Goal: Information Seeking & Learning: Learn about a topic

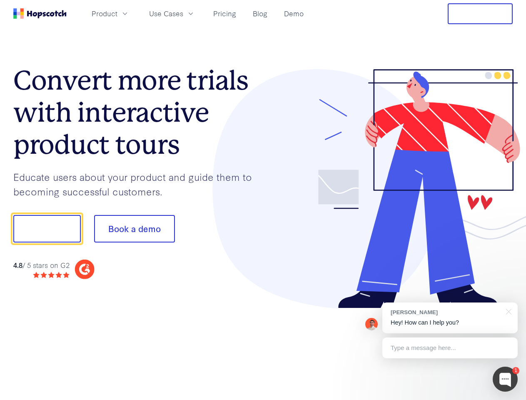
click at [263, 200] on div at bounding box center [388, 188] width 250 height 239
click at [117, 13] on span "Product" at bounding box center [105, 13] width 26 height 10
click at [183, 13] on span "Use Cases" at bounding box center [166, 13] width 34 height 10
click at [480, 14] on button "Free Trial" at bounding box center [480, 13] width 65 height 21
click at [47, 229] on button "Show me!" at bounding box center [46, 228] width 67 height 27
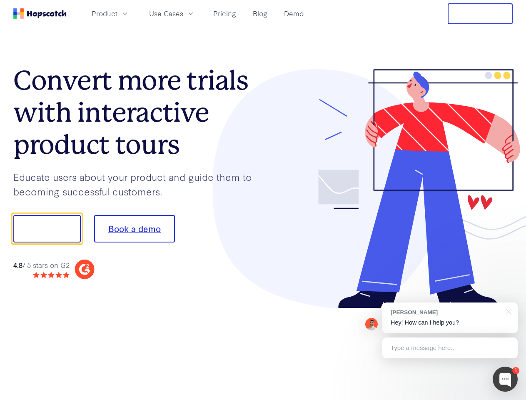
click at [134, 229] on button "Book a demo" at bounding box center [134, 228] width 81 height 27
click at [505, 379] on div at bounding box center [504, 378] width 25 height 25
click at [450, 318] on div "[PERSON_NAME] Hey! How can I help you?" at bounding box center [449, 317] width 135 height 31
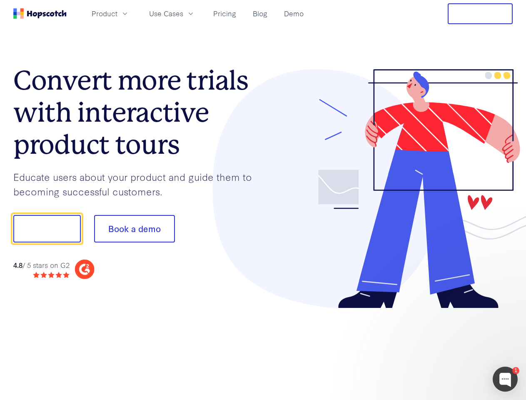
click at [507, 311] on div at bounding box center [439, 228] width 156 height 278
click at [450, 348] on div at bounding box center [439, 283] width 156 height 166
